Goal: Task Accomplishment & Management: Use online tool/utility

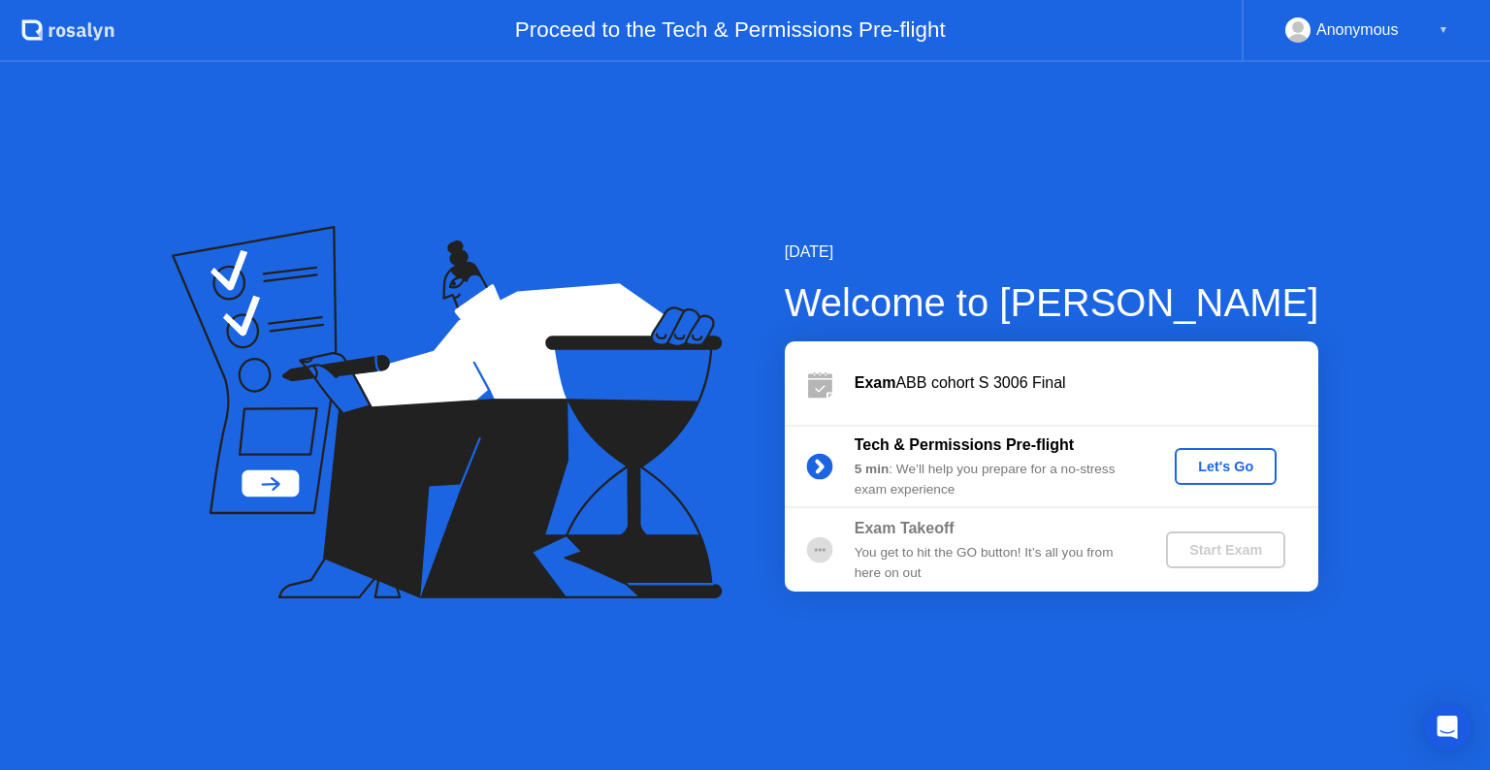
click at [1070, 714] on div "[DATE] Welcome to [PERSON_NAME] ABB cohort S 3006 Final Tech & Permissions Pre-…" at bounding box center [745, 416] width 1490 height 708
click at [1230, 468] on div "Let's Go" at bounding box center [1225, 467] width 86 height 16
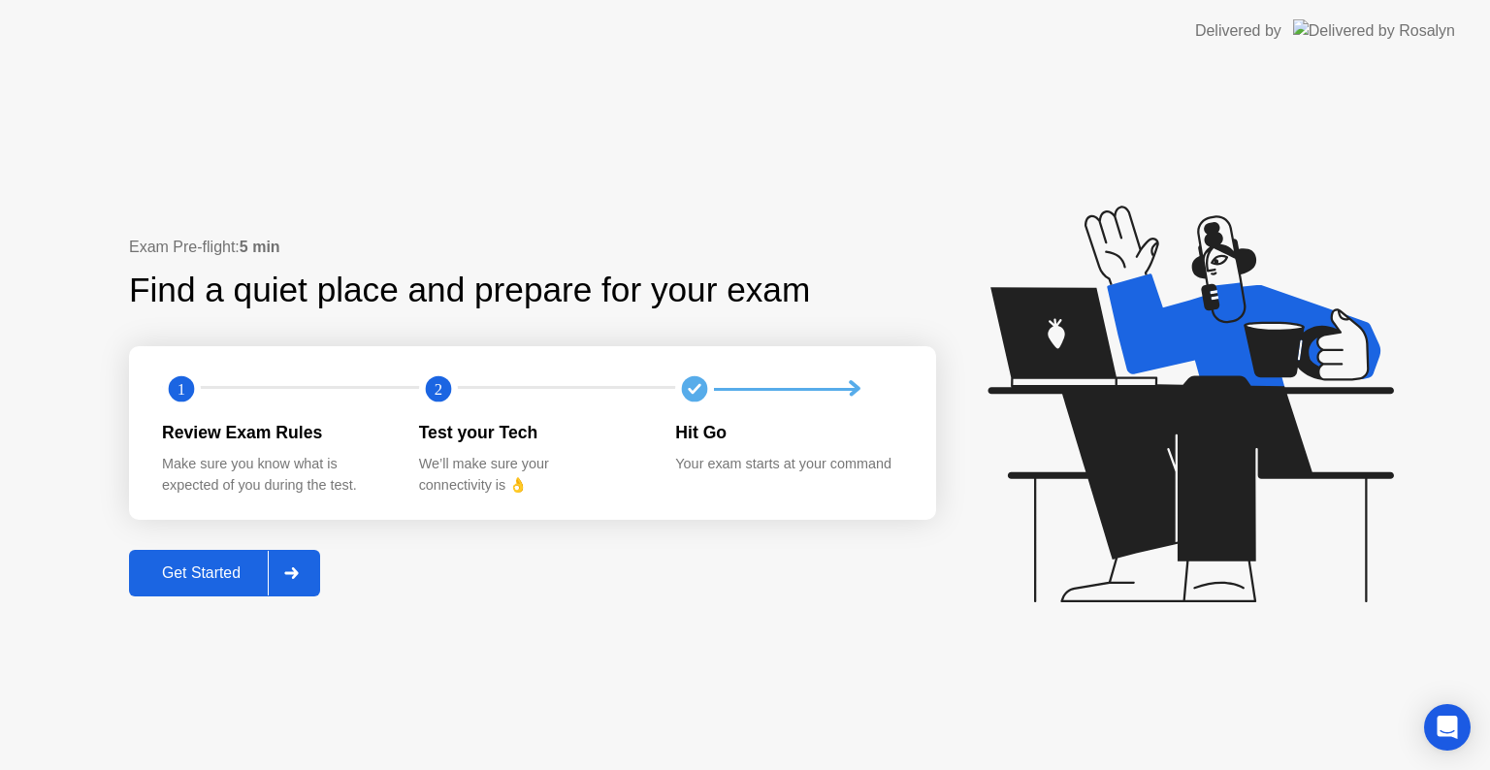
click at [220, 568] on div "Get Started" at bounding box center [201, 572] width 133 height 17
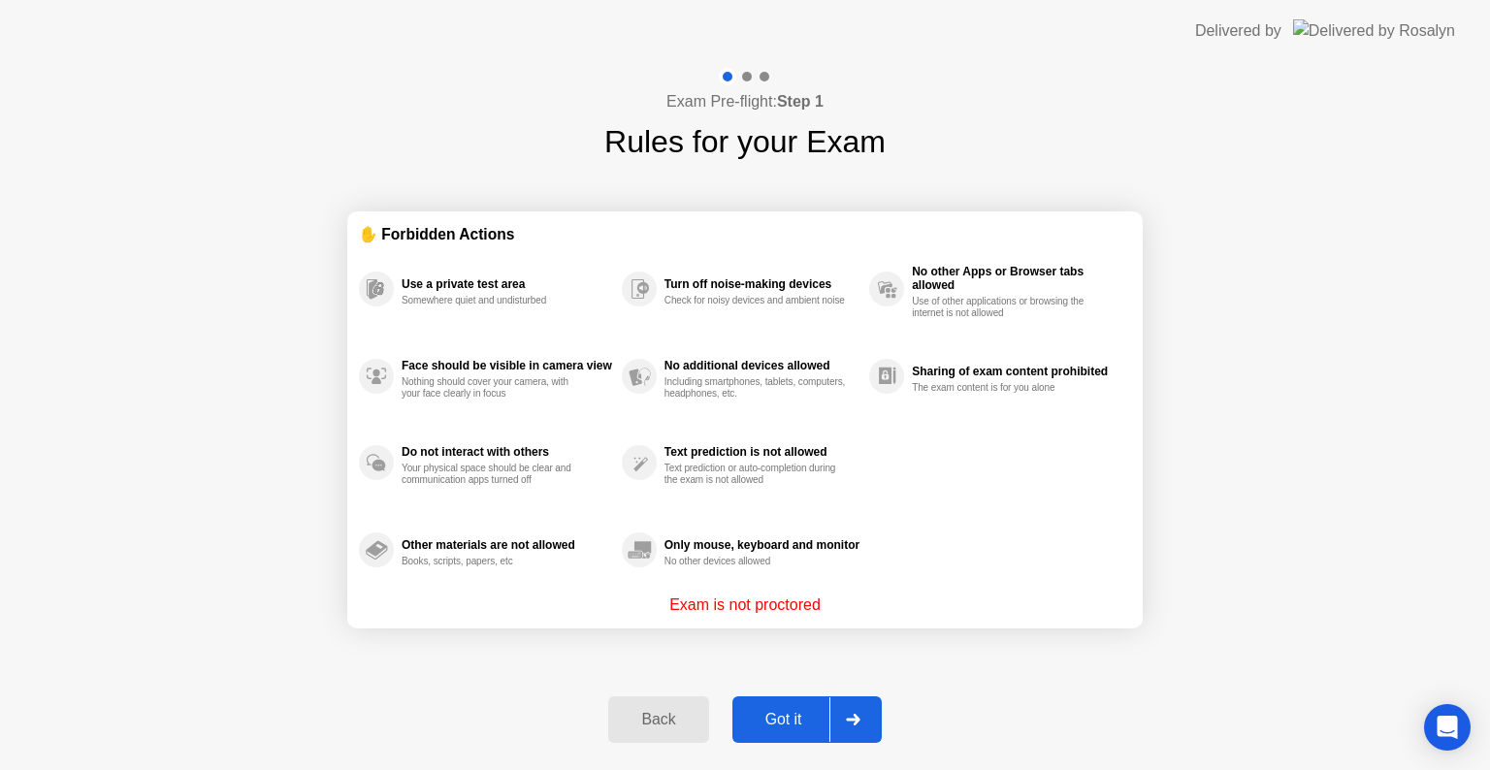
click at [785, 711] on div "Got it" at bounding box center [783, 719] width 91 height 17
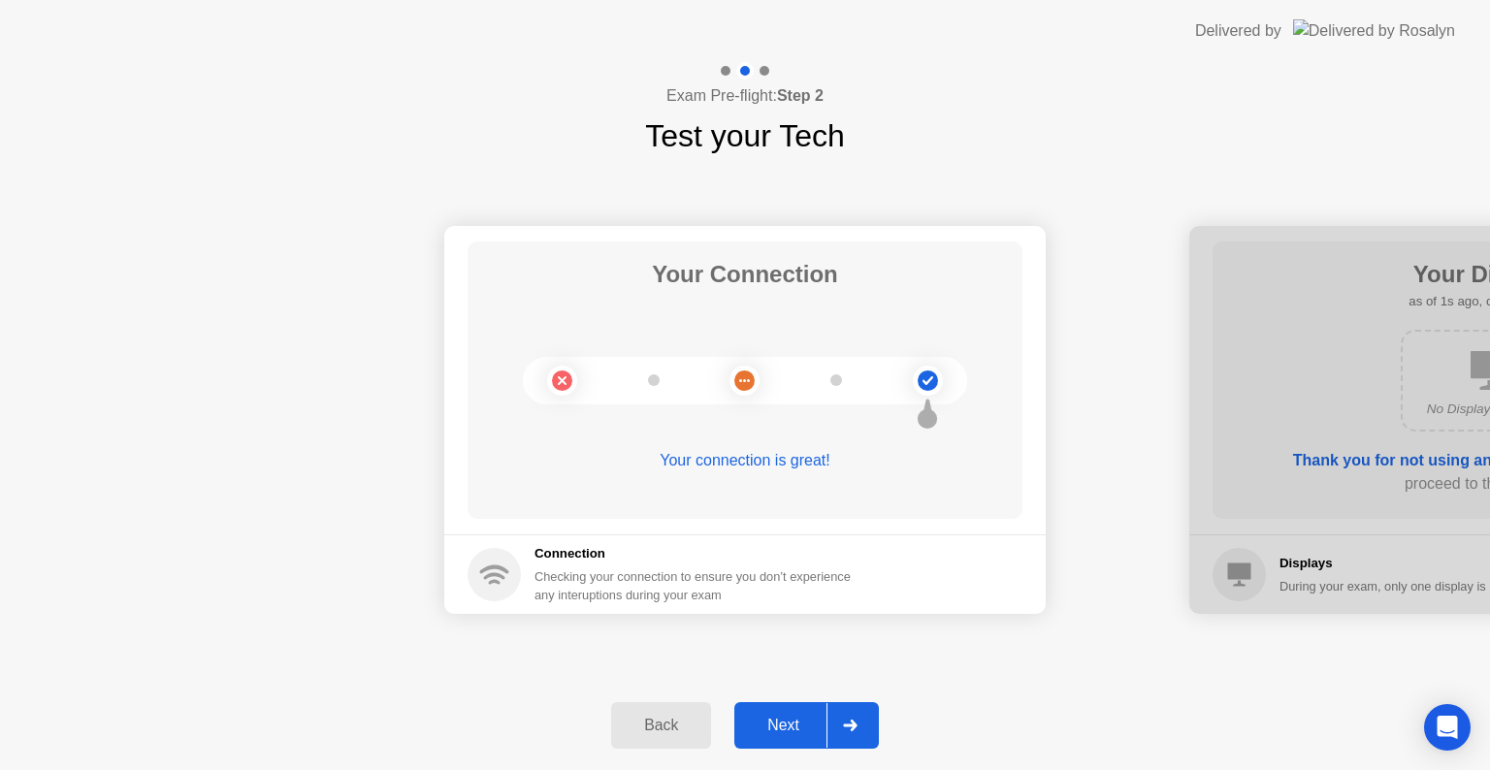
click at [780, 728] on div "Next" at bounding box center [783, 725] width 86 height 17
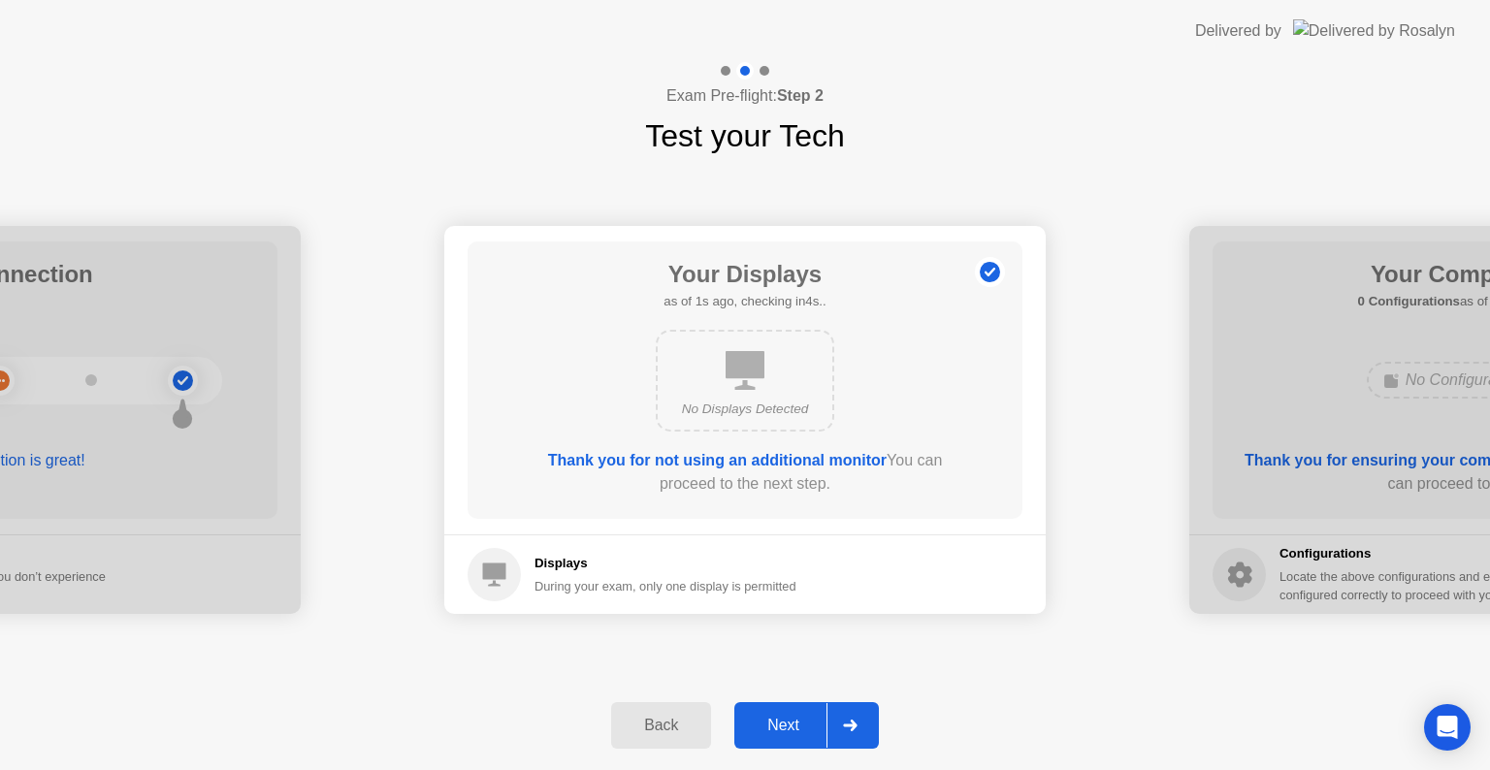
click at [780, 728] on div "Next" at bounding box center [783, 725] width 86 height 17
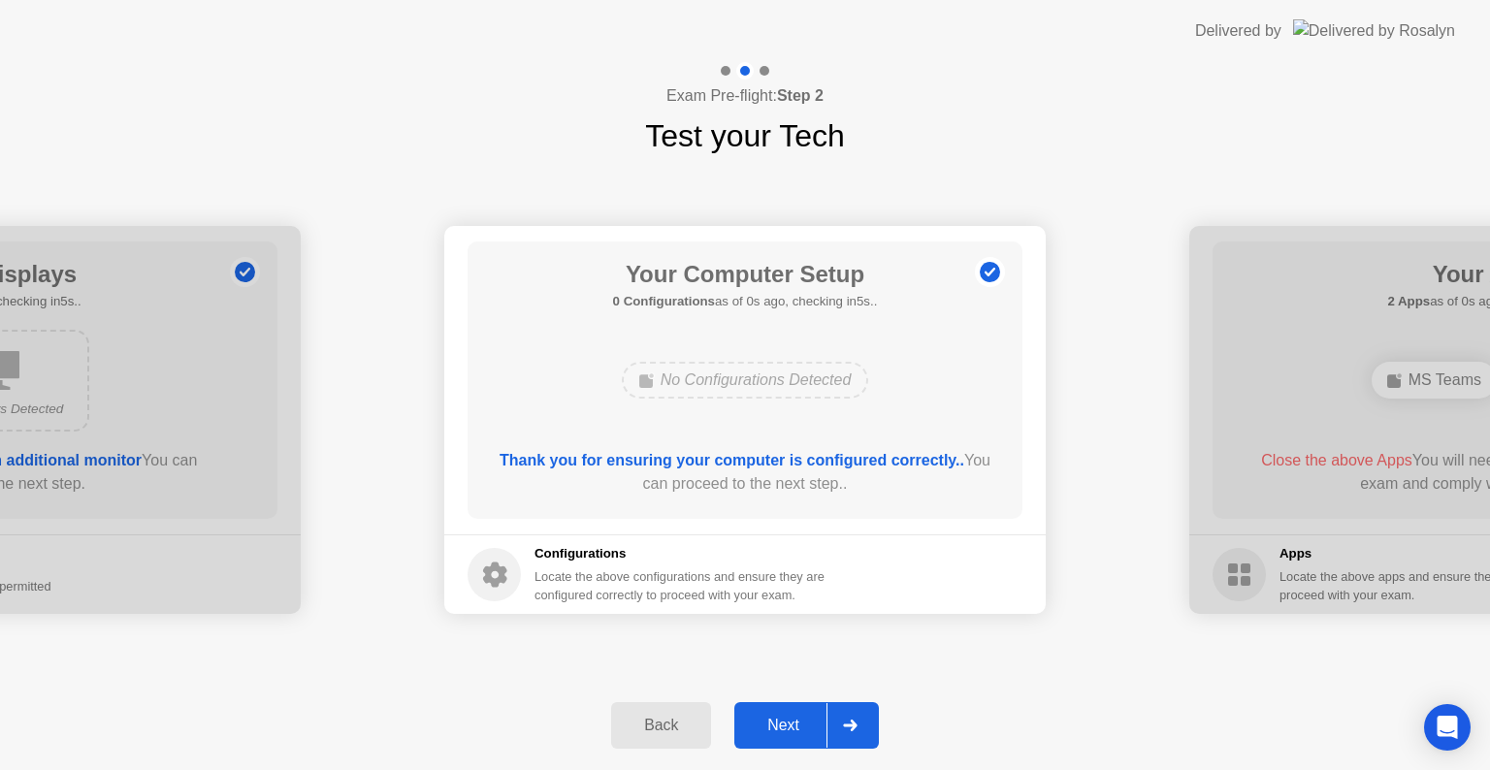
click at [780, 728] on div "Next" at bounding box center [783, 725] width 86 height 17
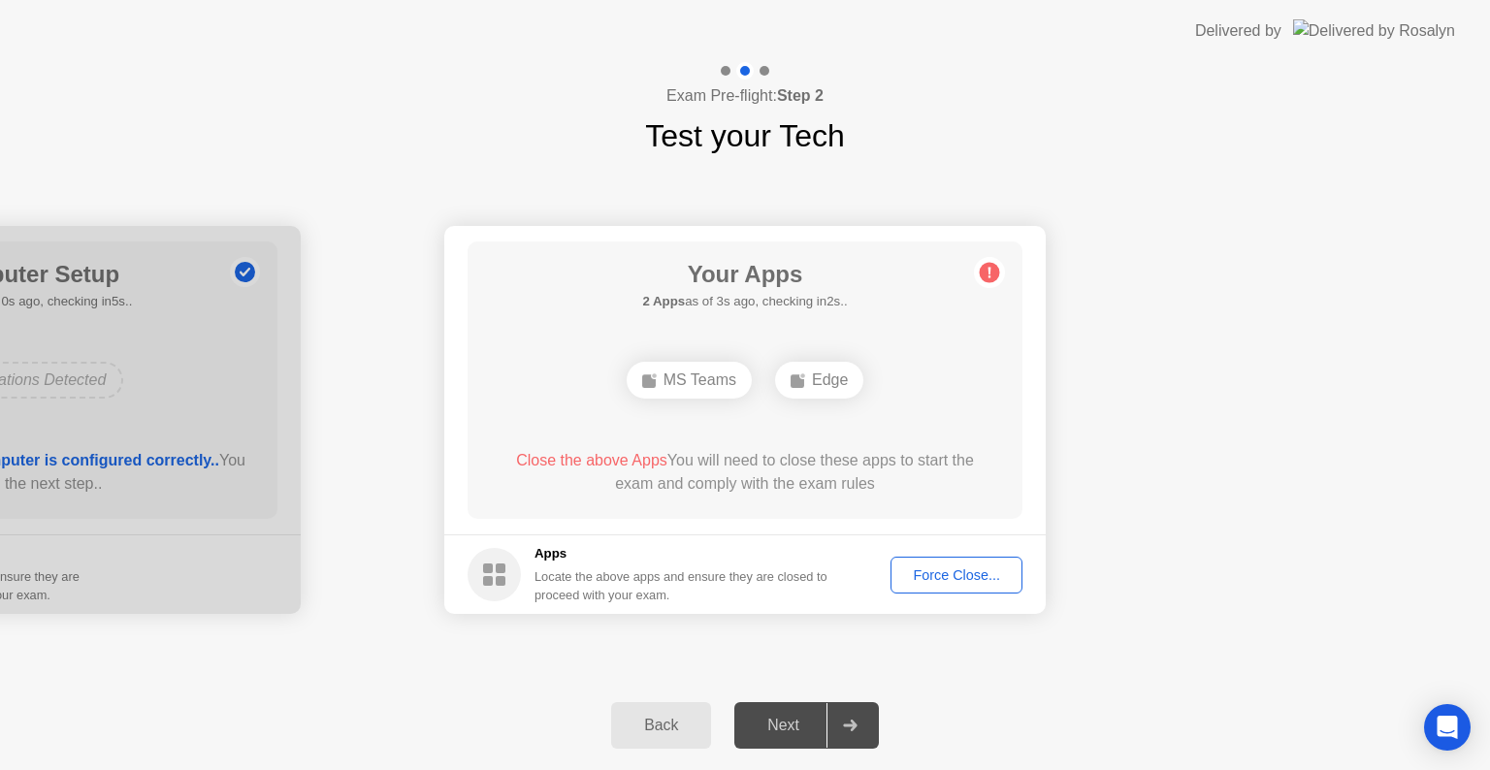
click at [706, 388] on div "MS Teams" at bounding box center [688, 380] width 125 height 37
click at [1005, 574] on div "Force Close..." at bounding box center [956, 575] width 118 height 16
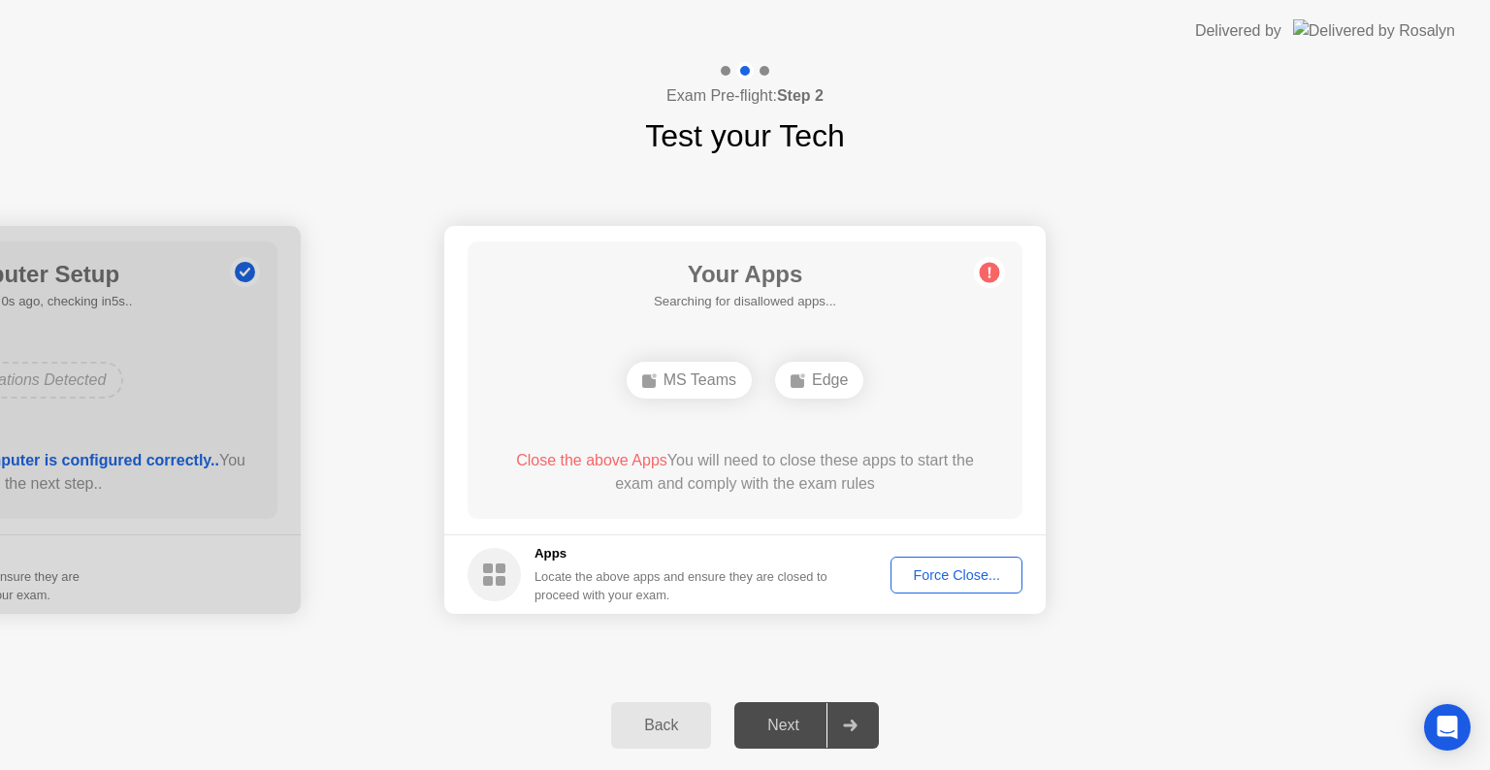
click at [948, 582] on div "Force Close..." at bounding box center [956, 575] width 118 height 16
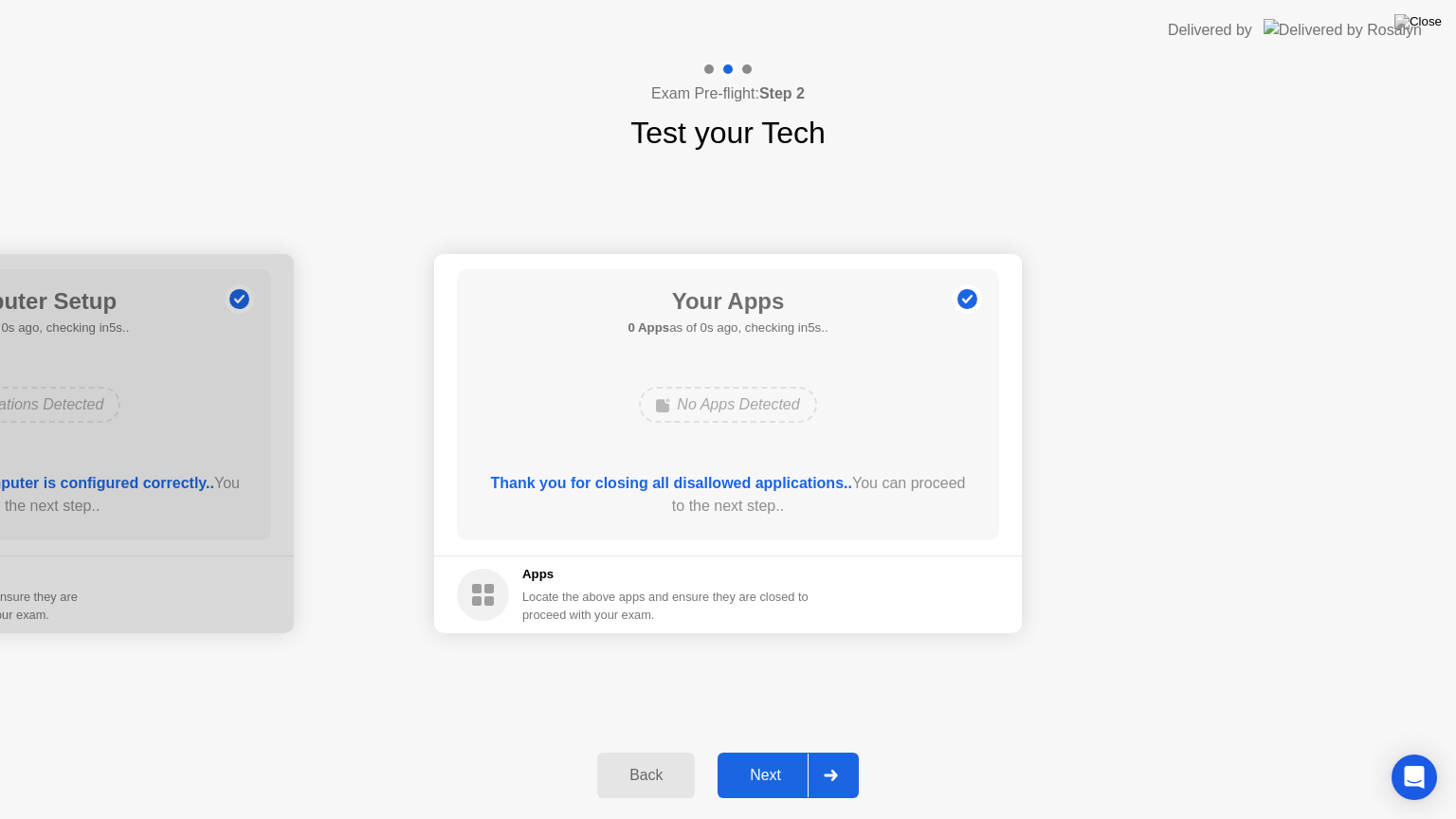
click at [772, 752] on div "Next" at bounding box center [765, 775] width 84 height 17
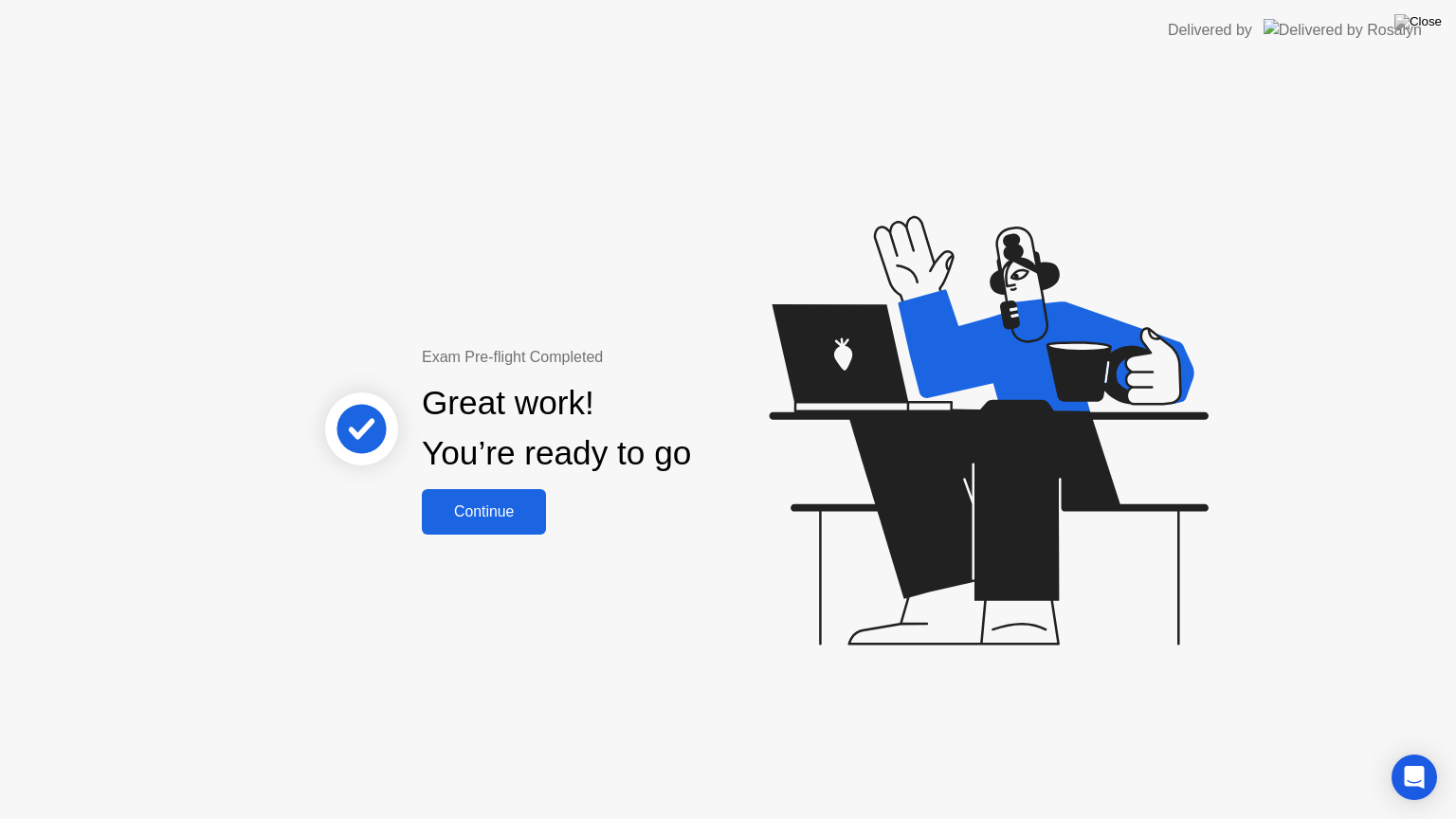
click at [527, 511] on div "Continue" at bounding box center [483, 511] width 112 height 17
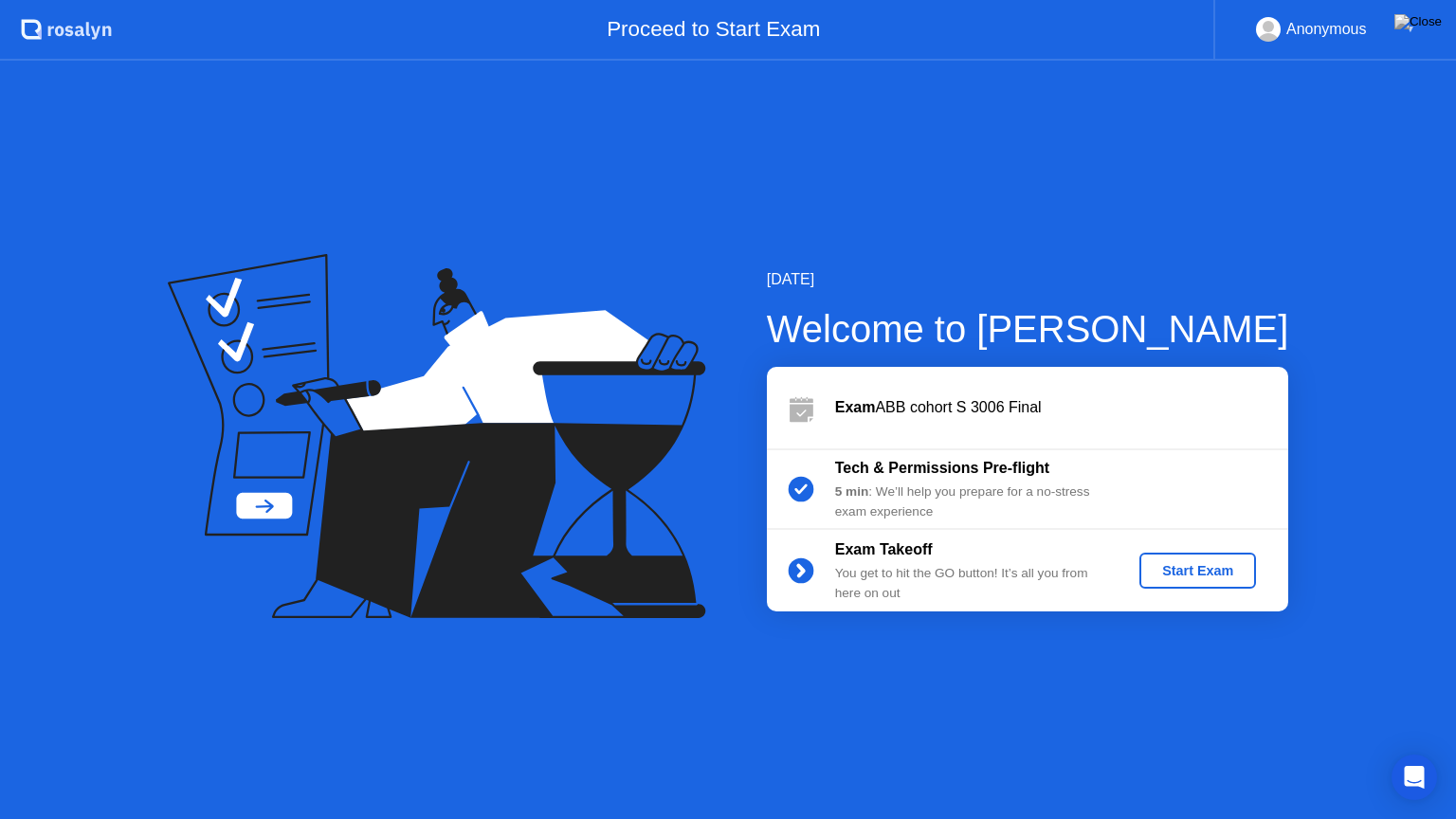
click at [1162, 576] on div "Start Exam" at bounding box center [1197, 571] width 102 height 16
